Goal: Information Seeking & Learning: Check status

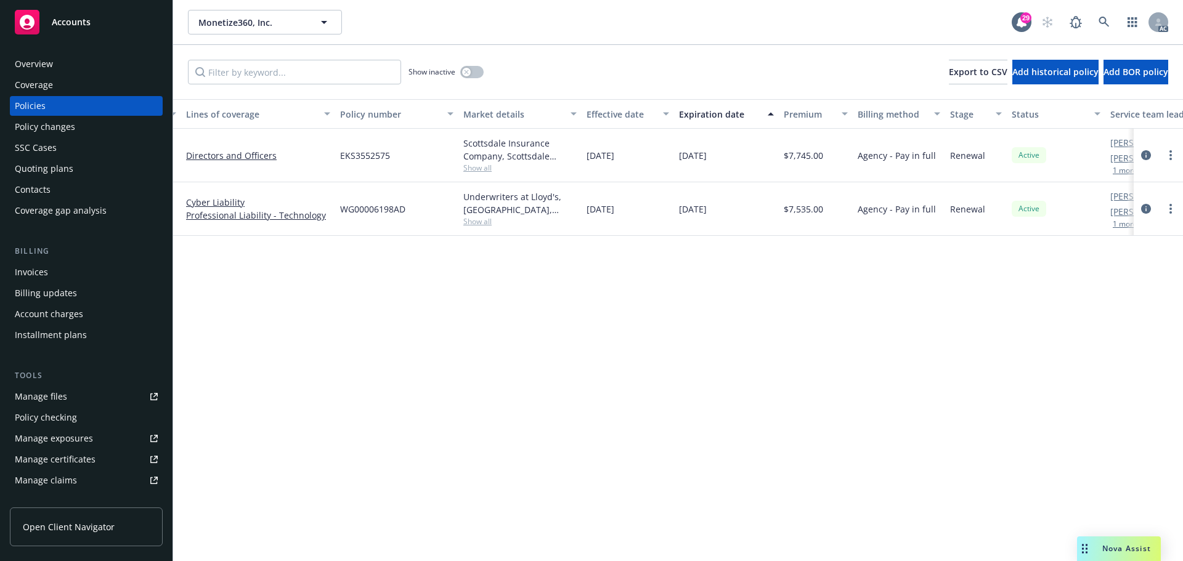
scroll to position [0, 179]
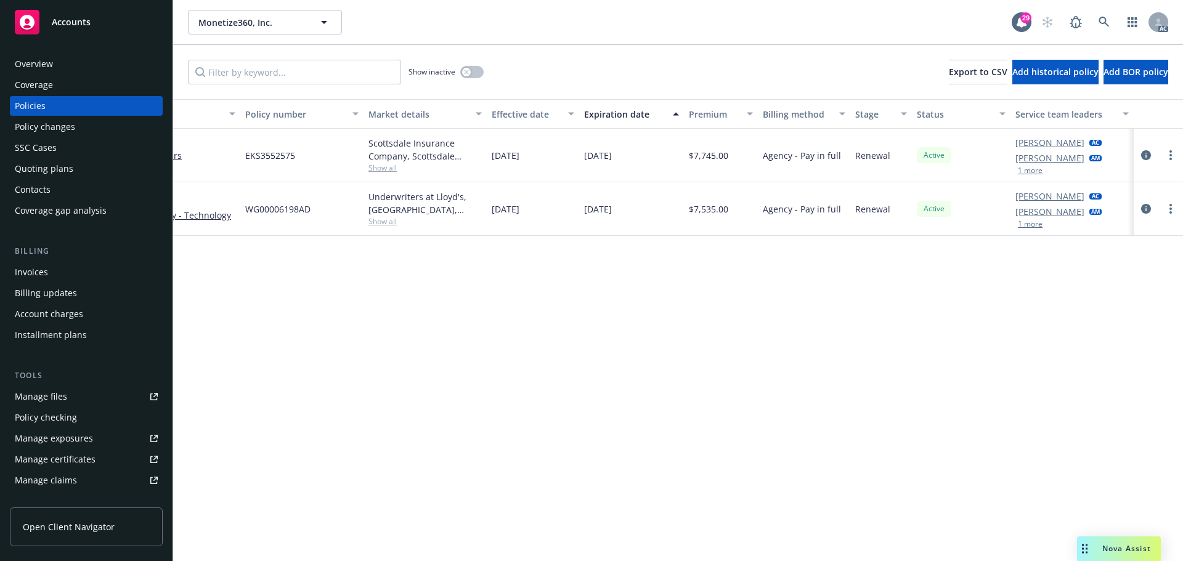
click at [1023, 169] on button "1 more" at bounding box center [1030, 170] width 25 height 7
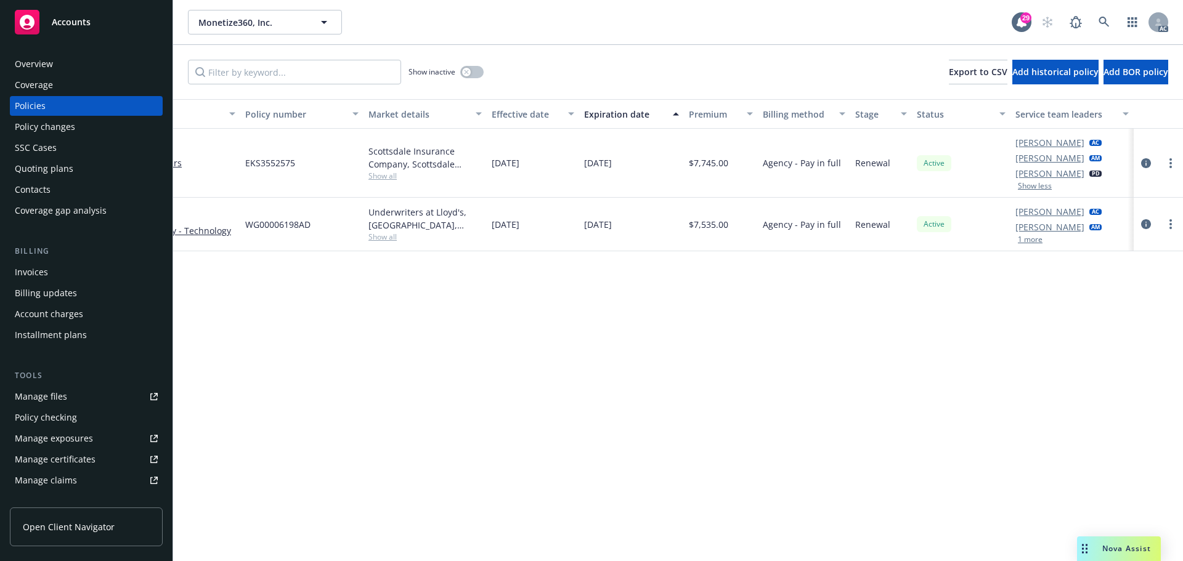
drag, startPoint x: 553, startPoint y: 335, endPoint x: 261, endPoint y: 81, distance: 386.9
click at [549, 330] on div "Policy details Lines of coverage Policy number Market details Effective date Ex…" at bounding box center [678, 330] width 1010 height 462
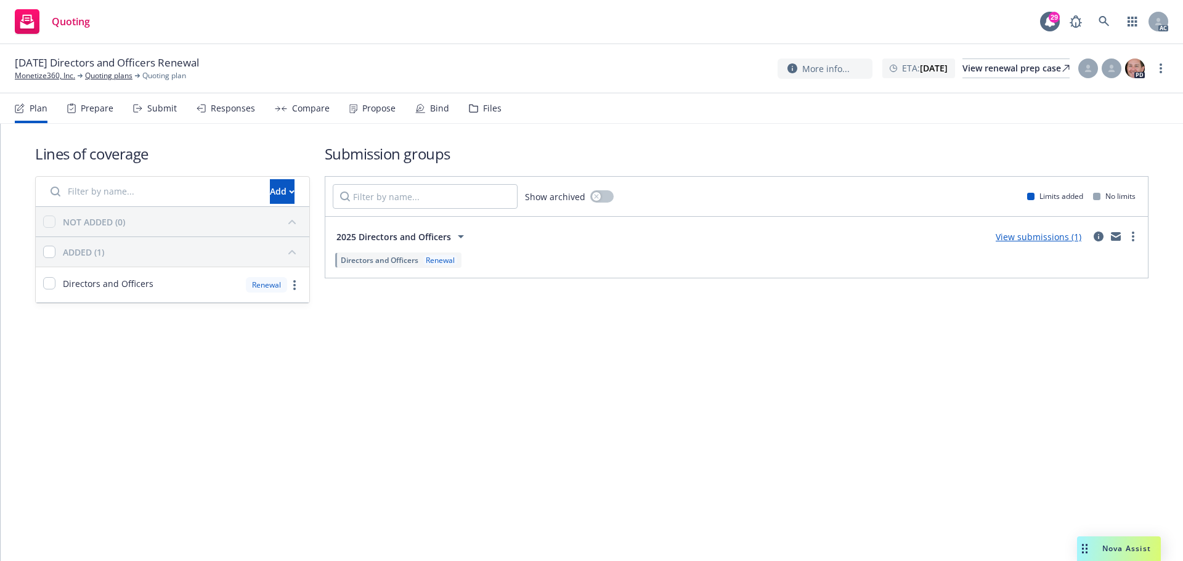
click at [148, 105] on div "Submit" at bounding box center [162, 108] width 30 height 10
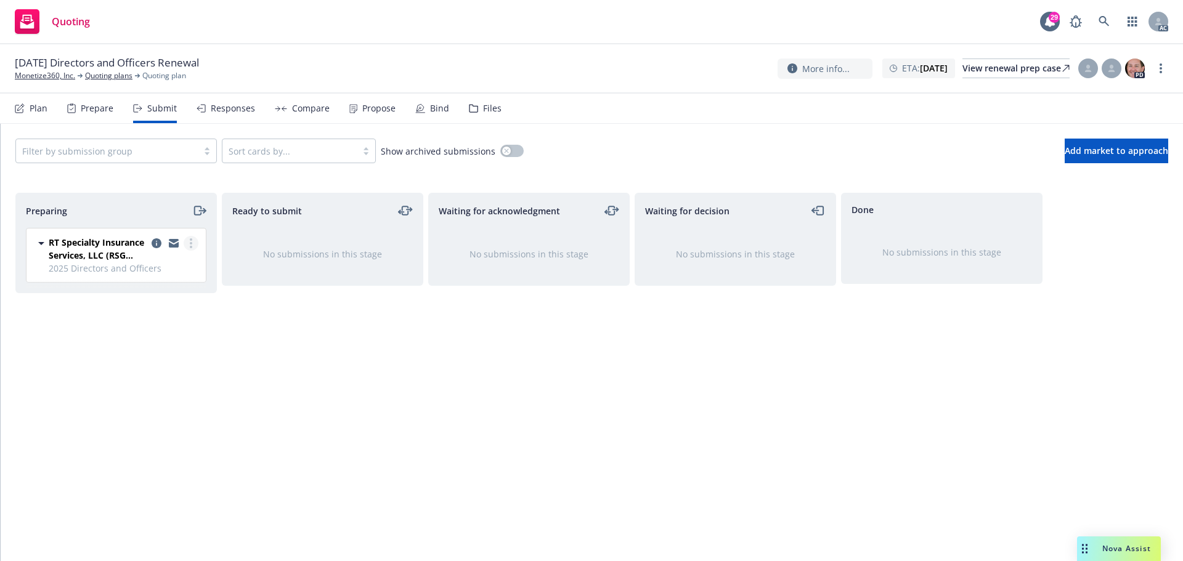
click at [195, 243] on link "more" at bounding box center [191, 243] width 15 height 15
click at [148, 294] on span "Log acknowledgement" at bounding box center [135, 293] width 121 height 12
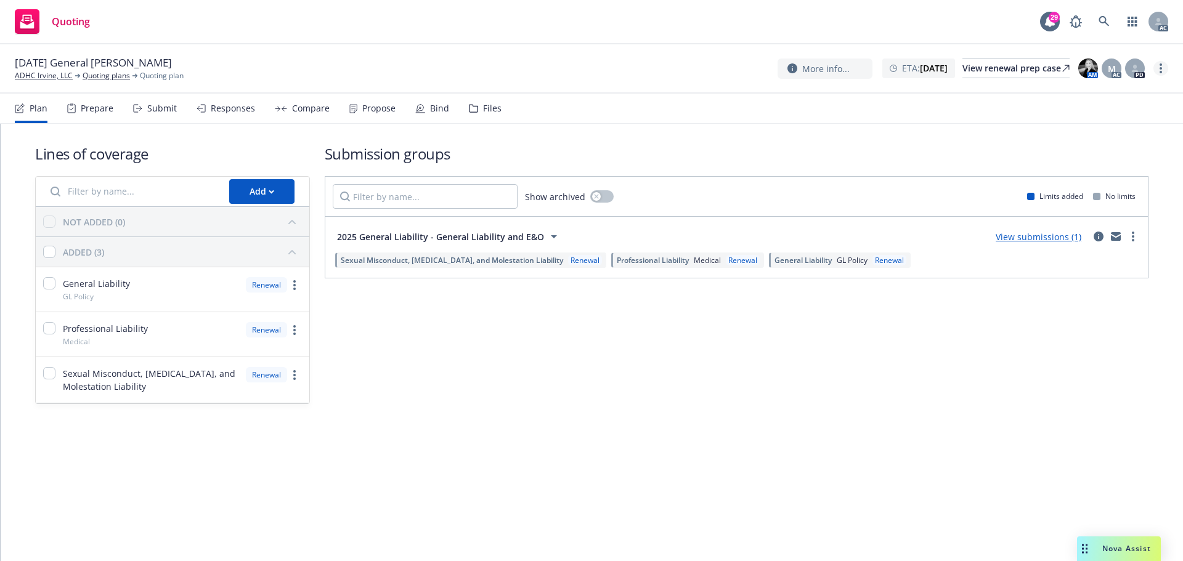
click at [1163, 70] on link "more" at bounding box center [1160, 68] width 15 height 15
click at [1117, 101] on link "Copy logging email" at bounding box center [1098, 93] width 137 height 25
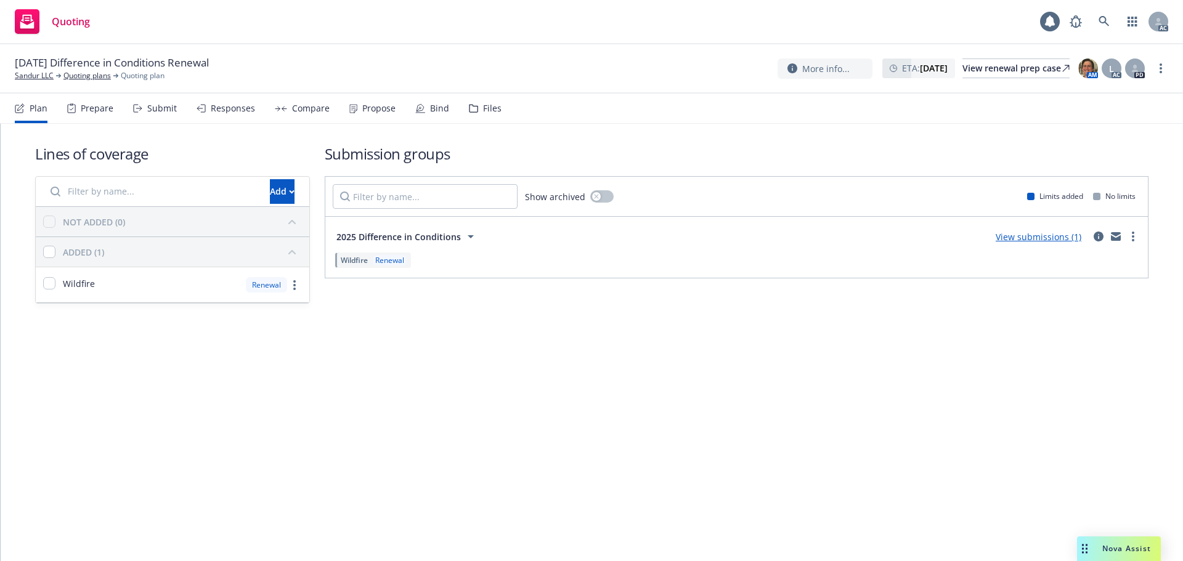
click at [1161, 68] on circle "more" at bounding box center [1160, 68] width 2 height 2
click at [1111, 95] on link "Copy logging email" at bounding box center [1098, 93] width 137 height 25
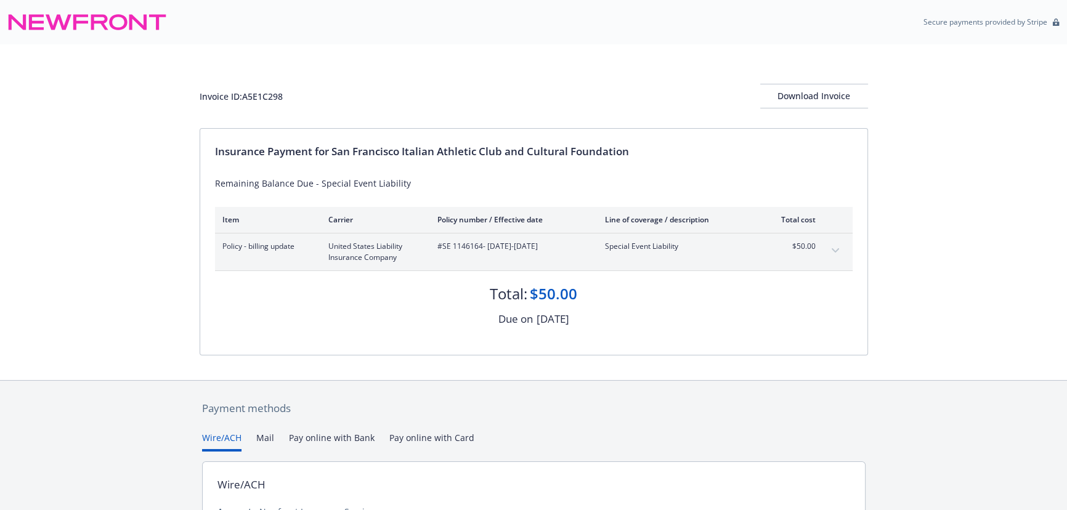
click at [843, 248] on button "expand content" at bounding box center [835, 251] width 20 height 20
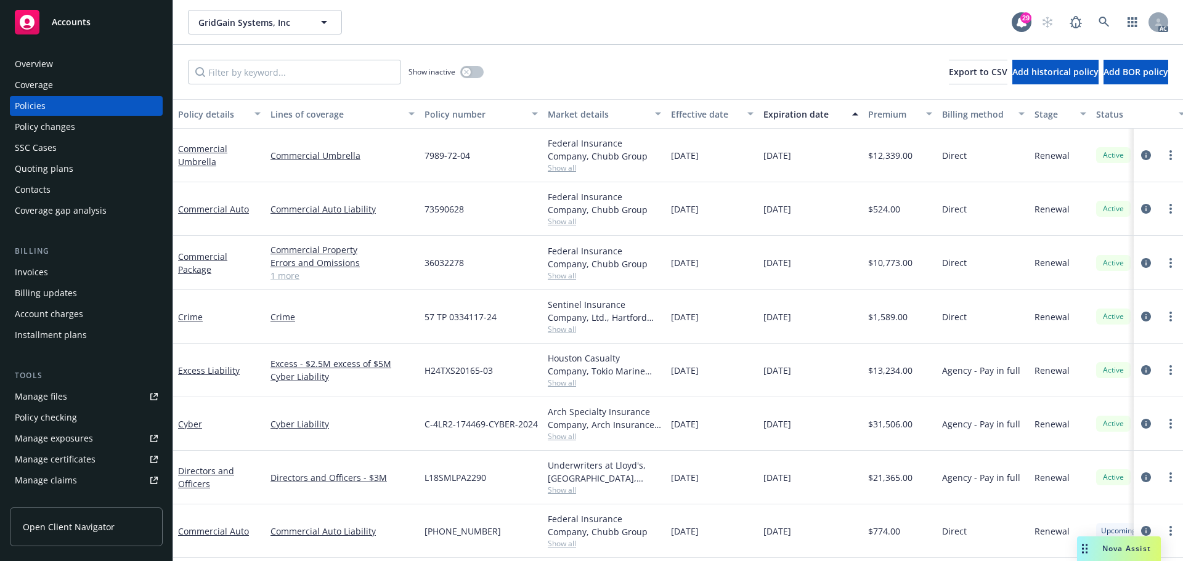
click at [76, 61] on div "Overview" at bounding box center [86, 64] width 143 height 20
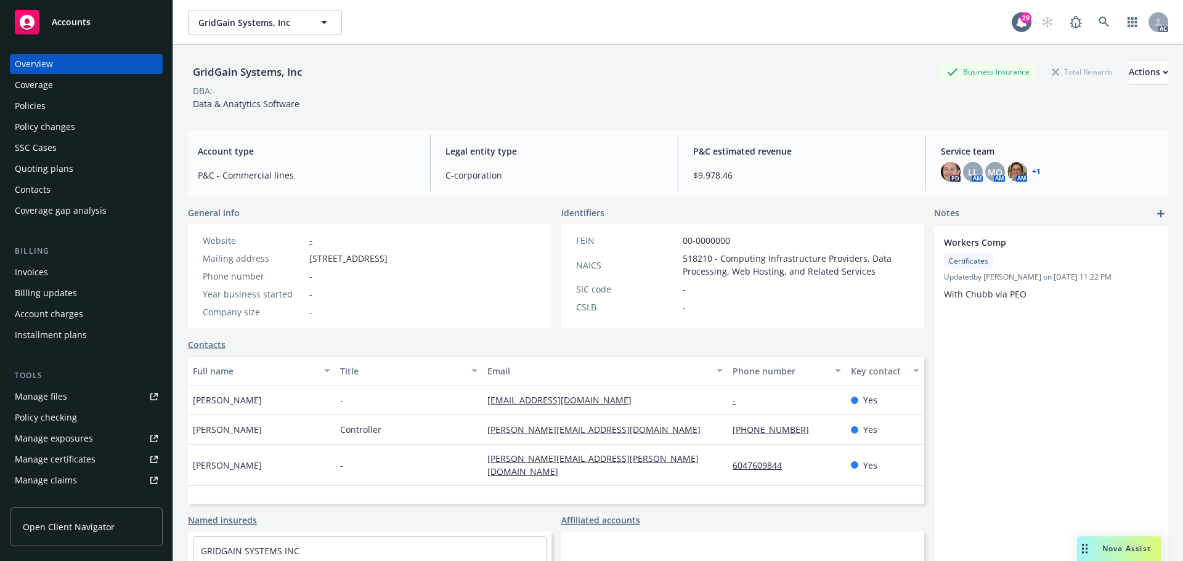
click at [60, 104] on div "Policies" at bounding box center [86, 106] width 143 height 20
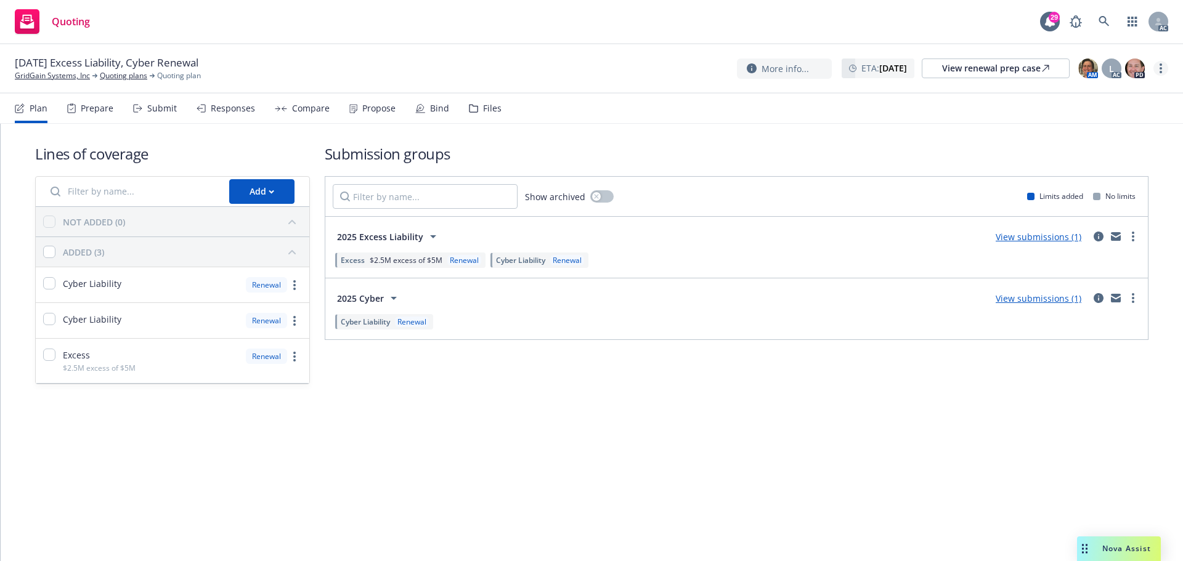
click at [1162, 69] on link "more" at bounding box center [1160, 68] width 15 height 15
click at [1115, 97] on link "Copy logging email" at bounding box center [1098, 93] width 137 height 25
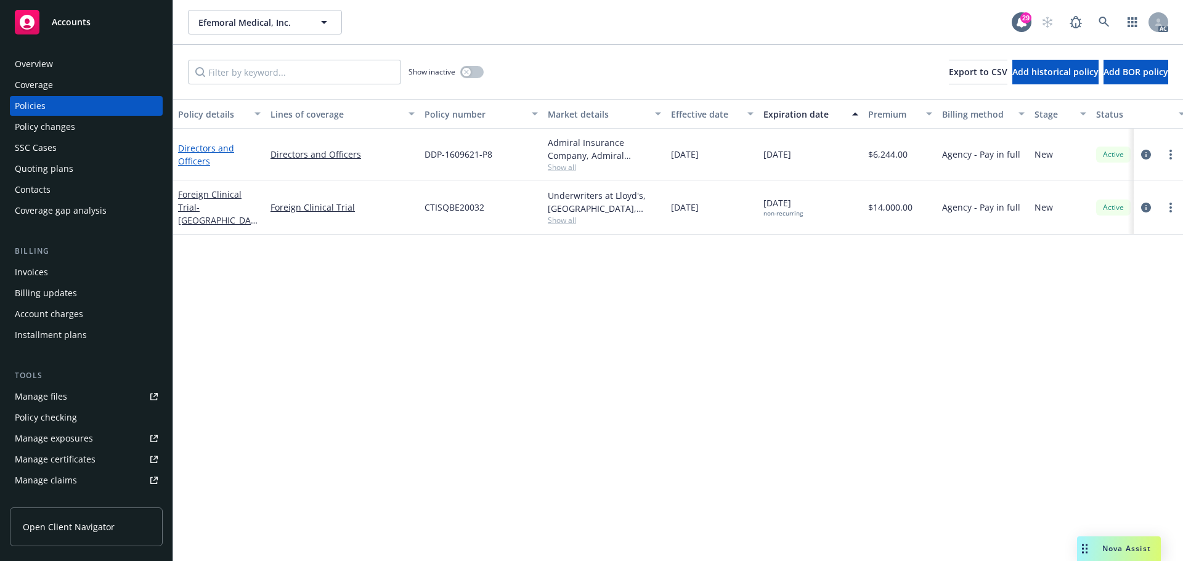
click at [221, 148] on link "Directors and Officers" at bounding box center [206, 154] width 56 height 25
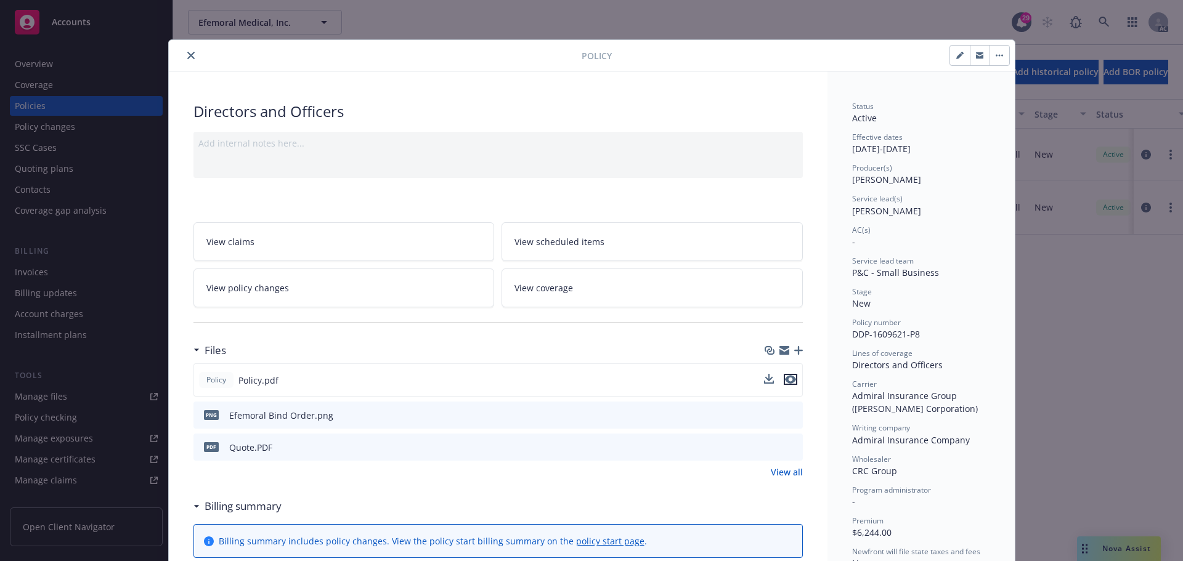
click at [785, 381] on icon "preview file" at bounding box center [790, 379] width 11 height 9
click at [322, 292] on link "View policy changes" at bounding box center [343, 288] width 301 height 39
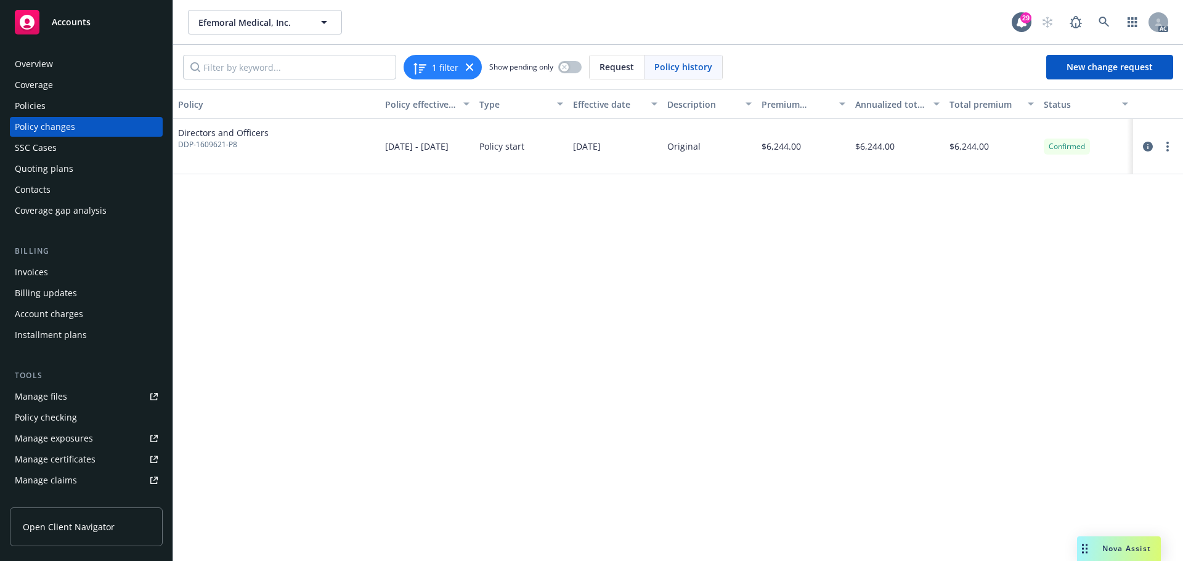
click at [59, 102] on div "Policies" at bounding box center [86, 106] width 143 height 20
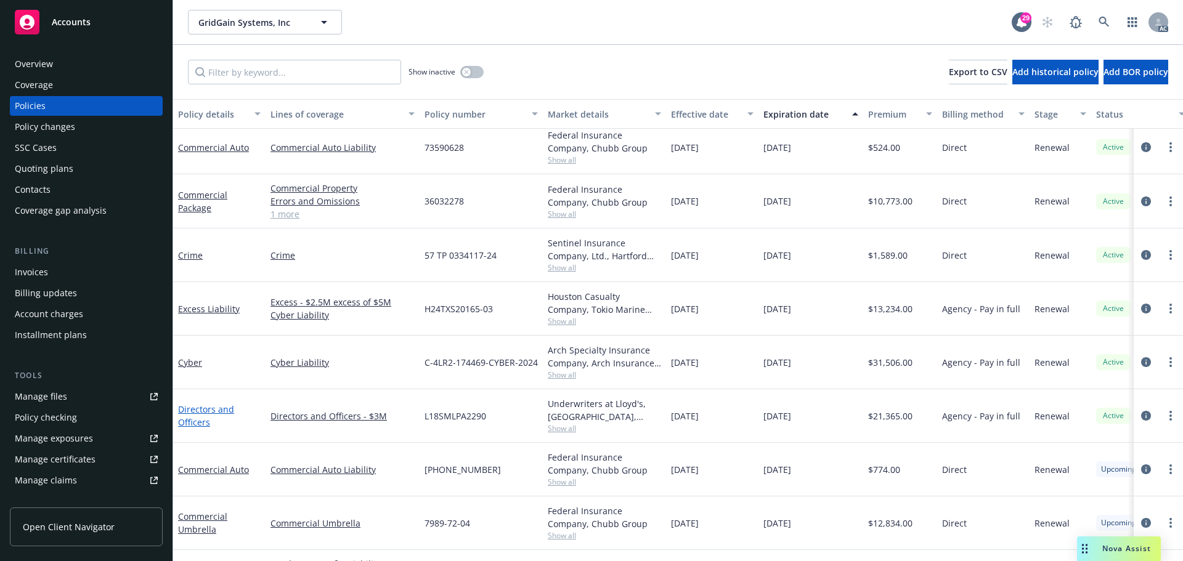
scroll to position [110, 0]
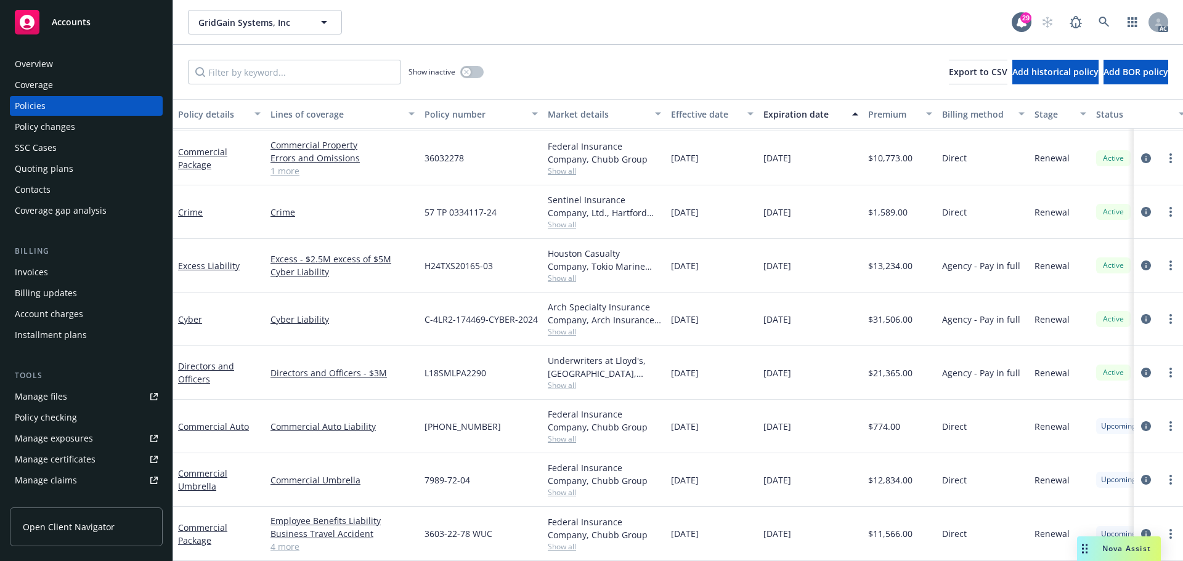
click at [564, 326] on span "Show all" at bounding box center [604, 331] width 113 height 10
click at [565, 273] on span "Show all" at bounding box center [604, 278] width 113 height 10
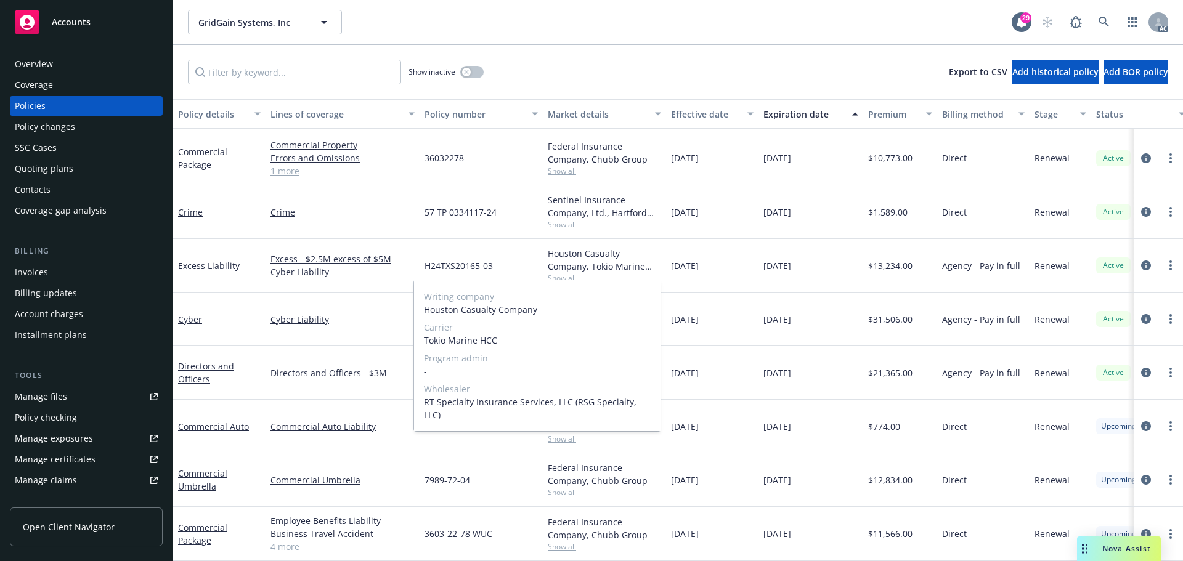
click at [565, 273] on span "Show all" at bounding box center [604, 278] width 113 height 10
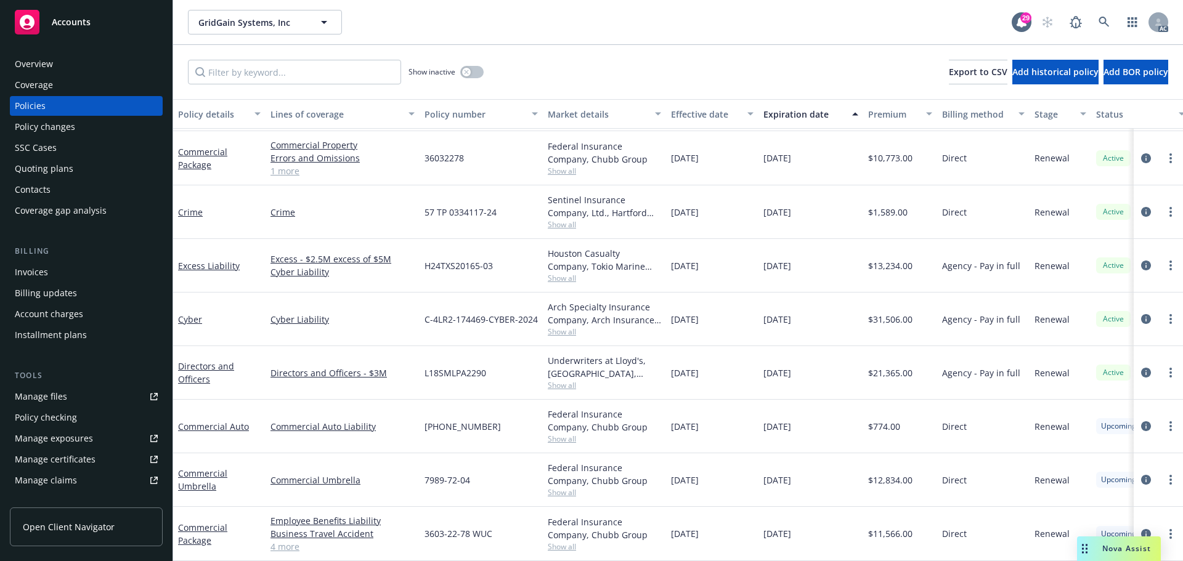
click at [566, 273] on span "Show all" at bounding box center [604, 278] width 113 height 10
click at [568, 326] on span "Show all" at bounding box center [604, 331] width 113 height 10
click at [561, 273] on span "Show all" at bounding box center [604, 278] width 113 height 10
click at [221, 260] on link "Excess Liability" at bounding box center [209, 266] width 62 height 12
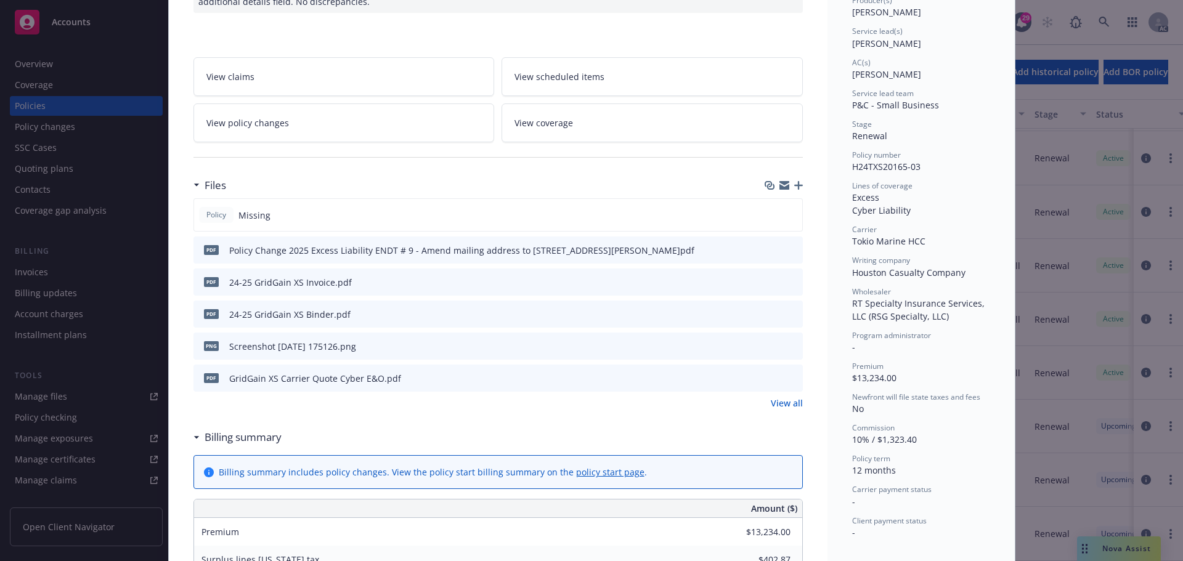
scroll to position [185, 0]
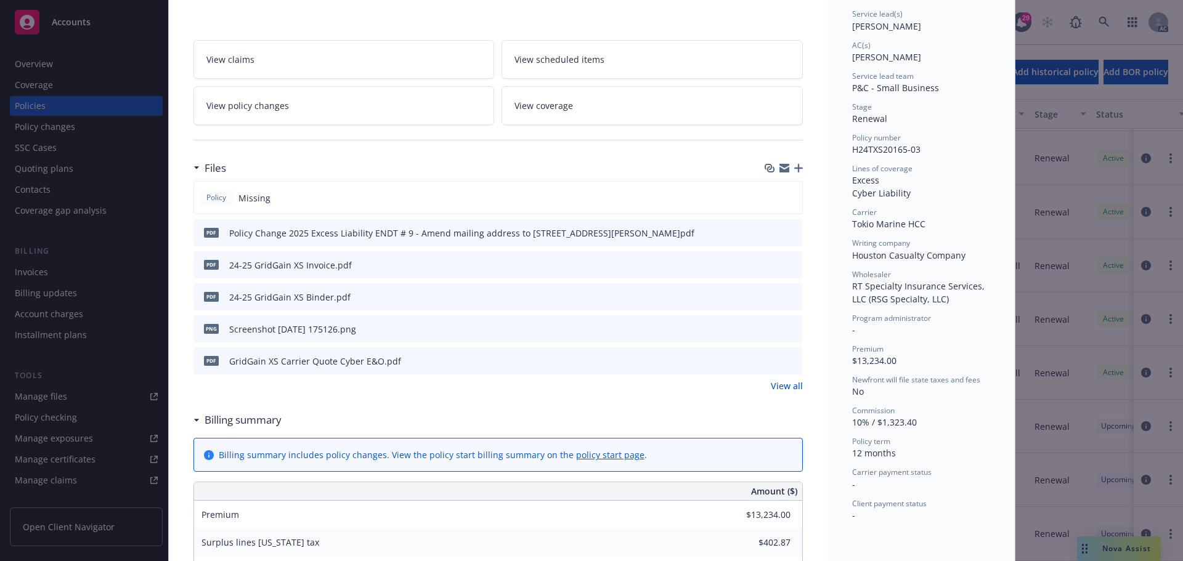
click at [785, 298] on icon "preview file" at bounding box center [790, 296] width 11 height 9
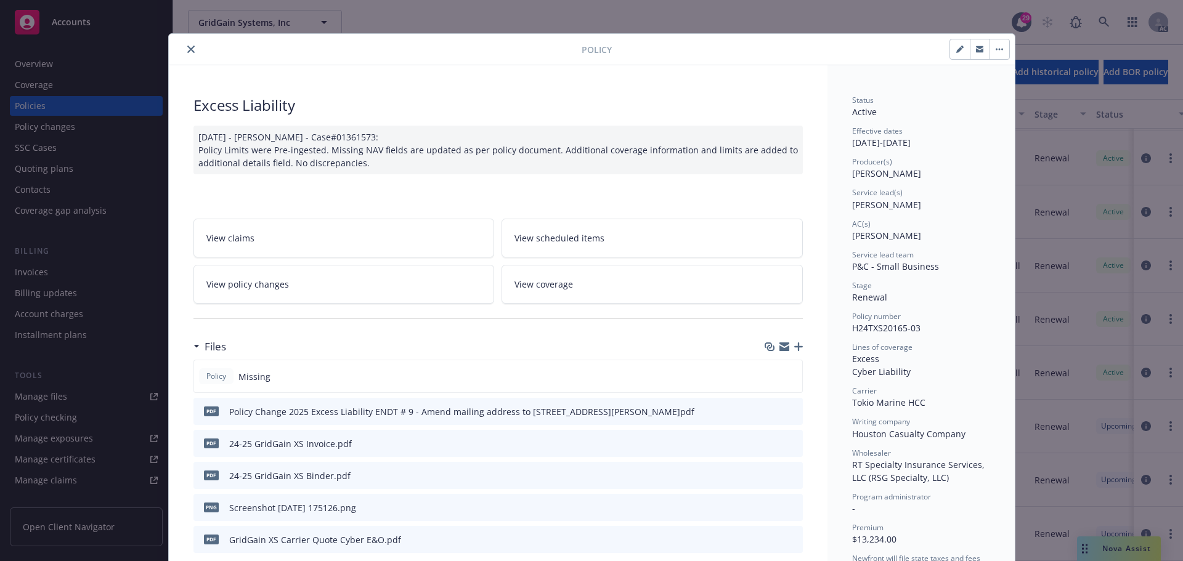
scroll to position [0, 0]
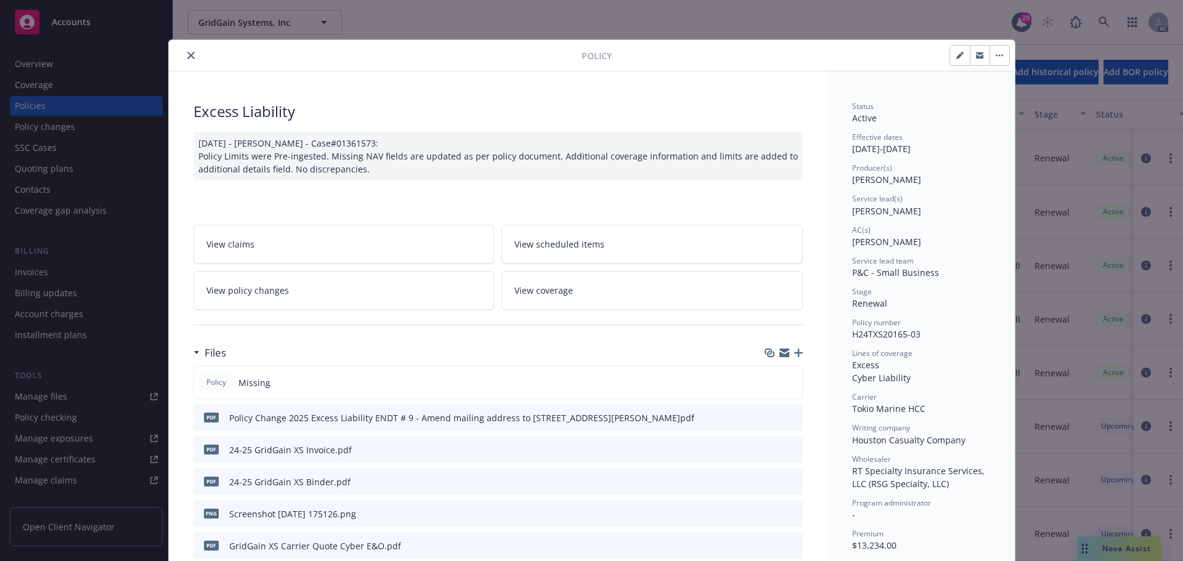
click at [188, 58] on icon "close" at bounding box center [190, 55] width 7 height 7
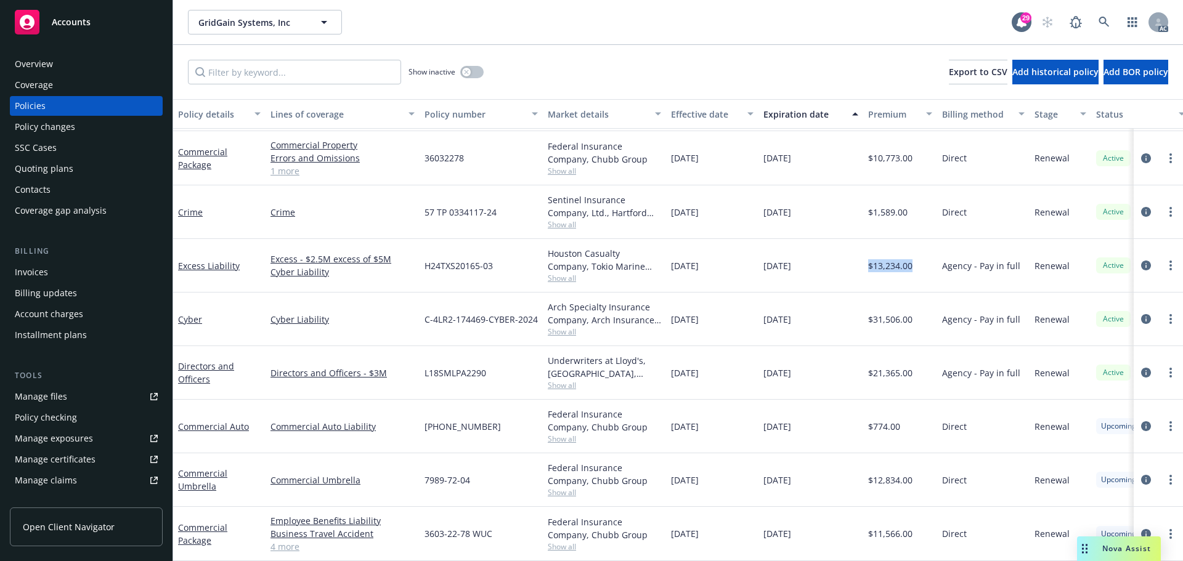
drag, startPoint x: 915, startPoint y: 256, endPoint x: 867, endPoint y: 256, distance: 48.0
click at [867, 256] on div "$13,234.00" at bounding box center [900, 266] width 74 height 54
click at [914, 256] on div "$13,234.00" at bounding box center [900, 266] width 74 height 54
drag, startPoint x: 899, startPoint y: 256, endPoint x: 869, endPoint y: 258, distance: 30.9
click at [869, 259] on span "$13,234.00" at bounding box center [890, 265] width 44 height 13
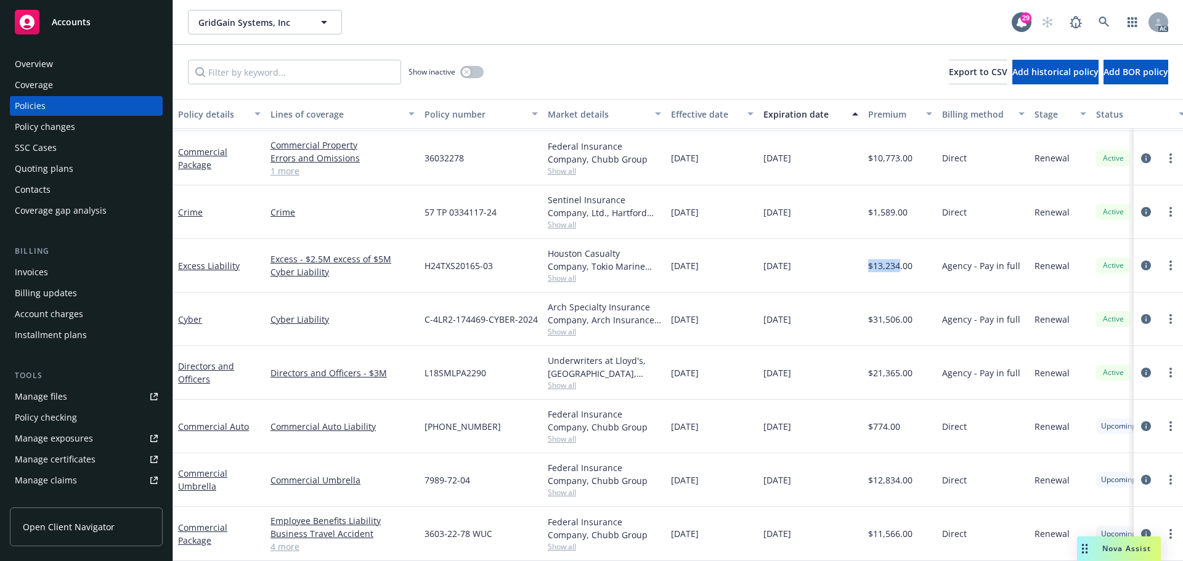
copy span "$13,234"
click at [198, 314] on link "Cyber" at bounding box center [190, 320] width 24 height 12
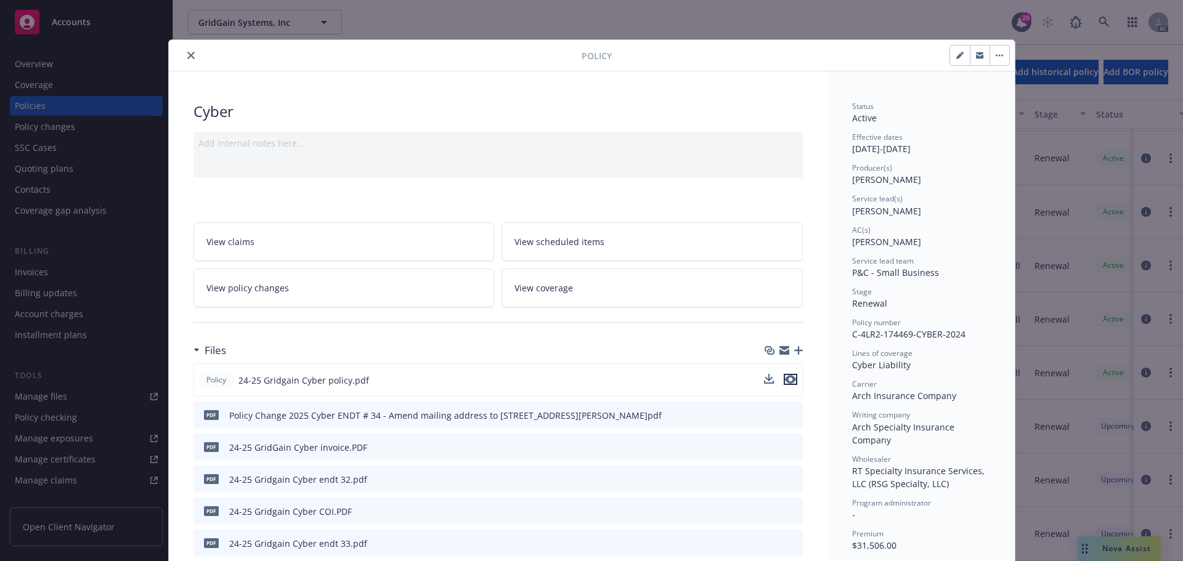
click at [785, 378] on icon "preview file" at bounding box center [790, 379] width 11 height 9
click at [187, 55] on icon "close" at bounding box center [190, 55] width 7 height 7
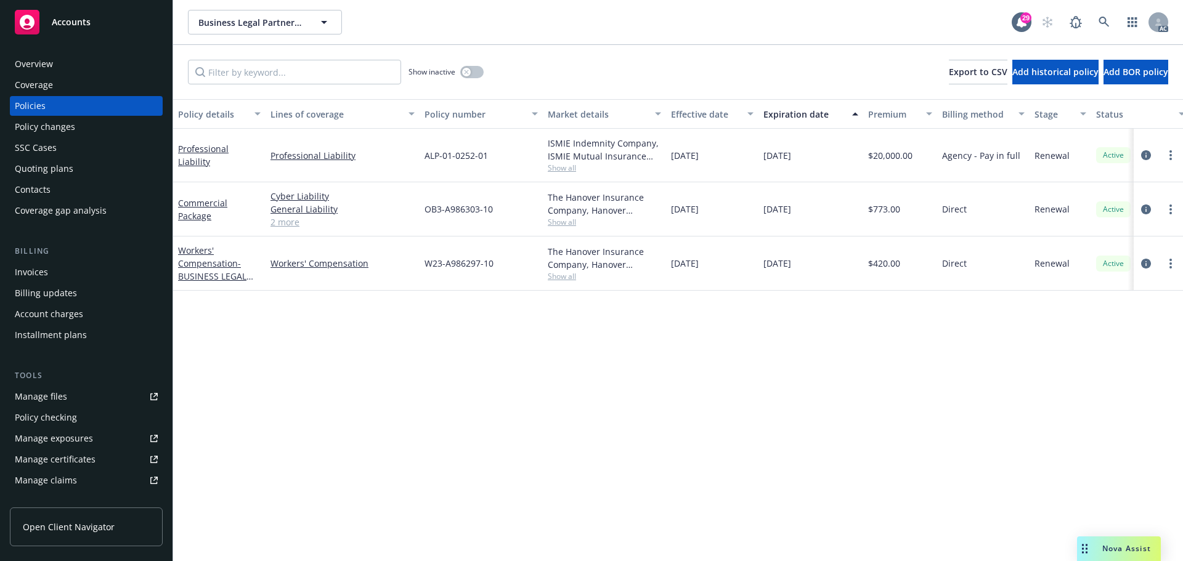
scroll to position [0, 179]
